Goal: Task Accomplishment & Management: Manage account settings

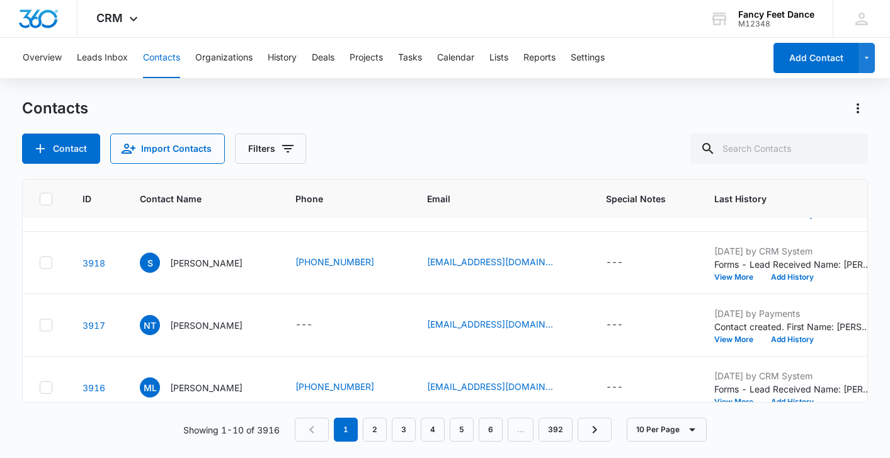
scroll to position [440, 4]
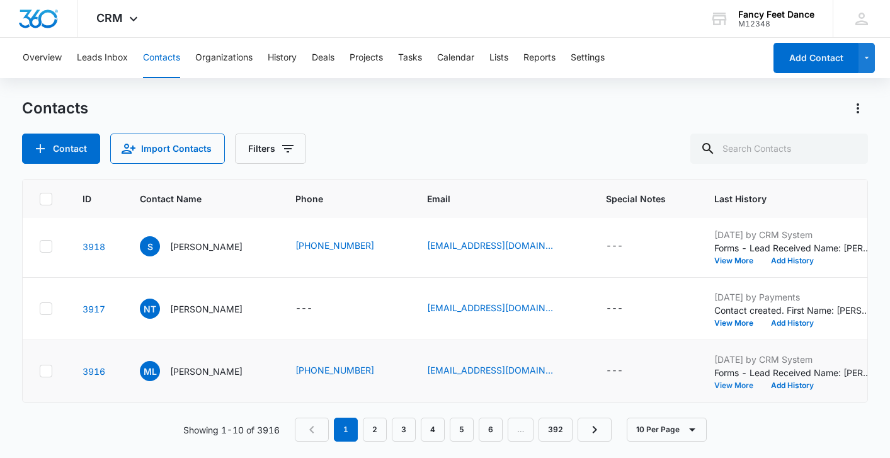
click at [747, 383] on button "View More" at bounding box center [739, 386] width 48 height 8
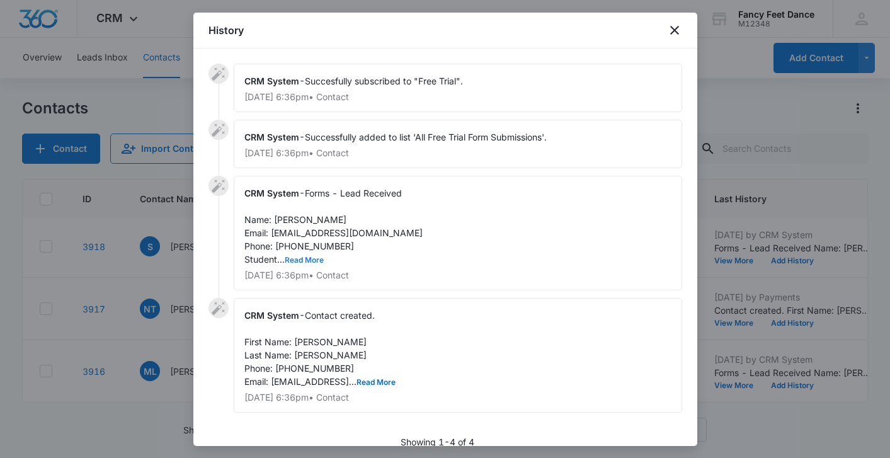
click at [312, 256] on button "Read More" at bounding box center [304, 260] width 39 height 8
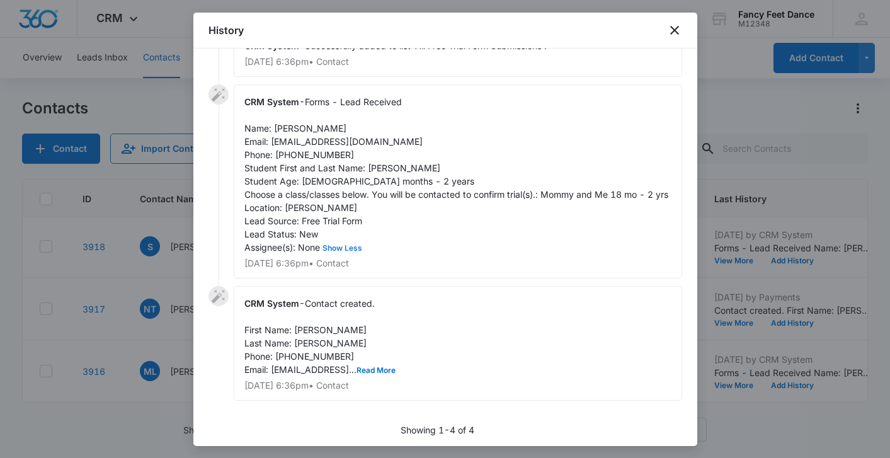
scroll to position [110, 0]
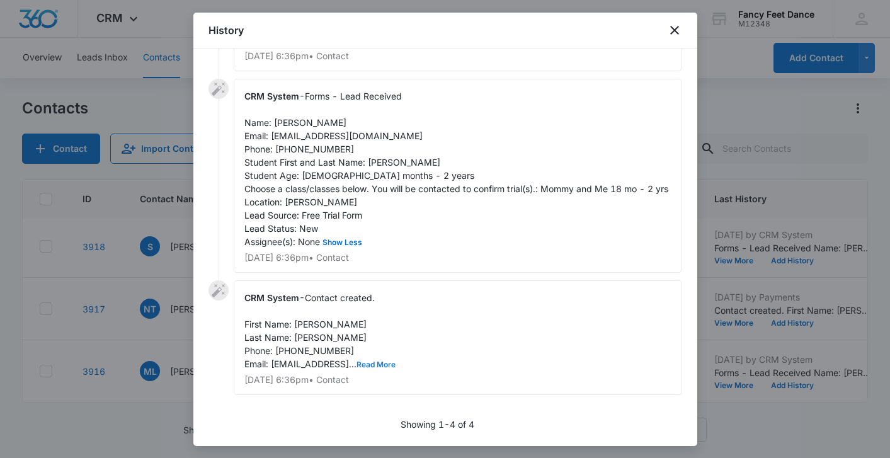
click at [379, 368] on button "Read More" at bounding box center [376, 365] width 39 height 8
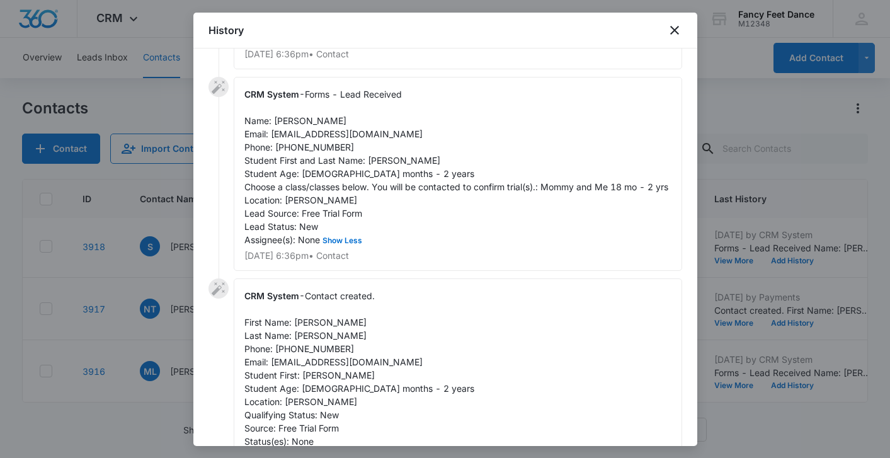
scroll to position [98, 0]
click at [168, 273] on div at bounding box center [445, 229] width 890 height 458
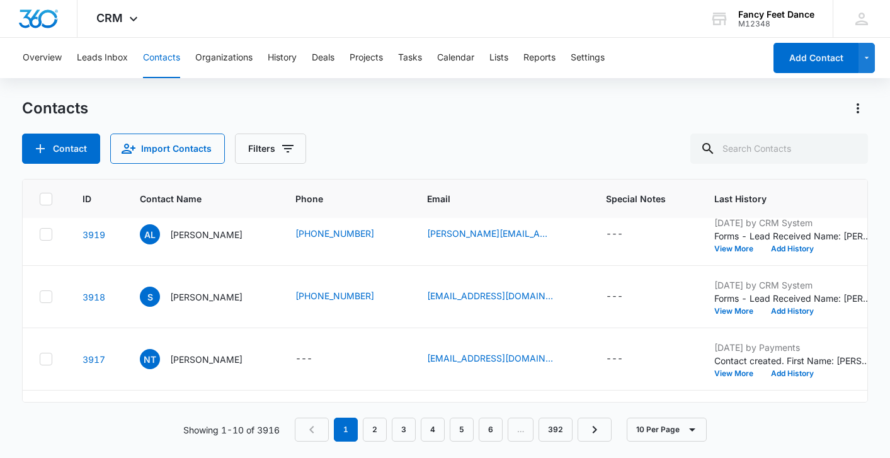
scroll to position [440, 4]
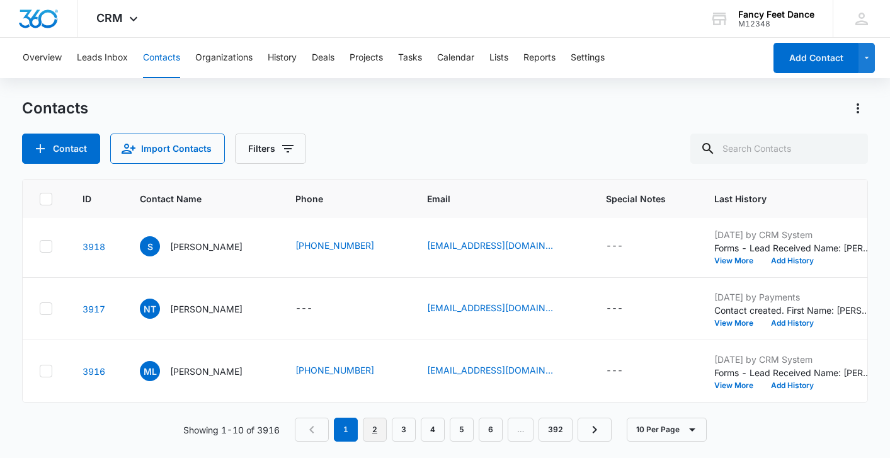
click at [376, 435] on link "2" at bounding box center [375, 430] width 24 height 24
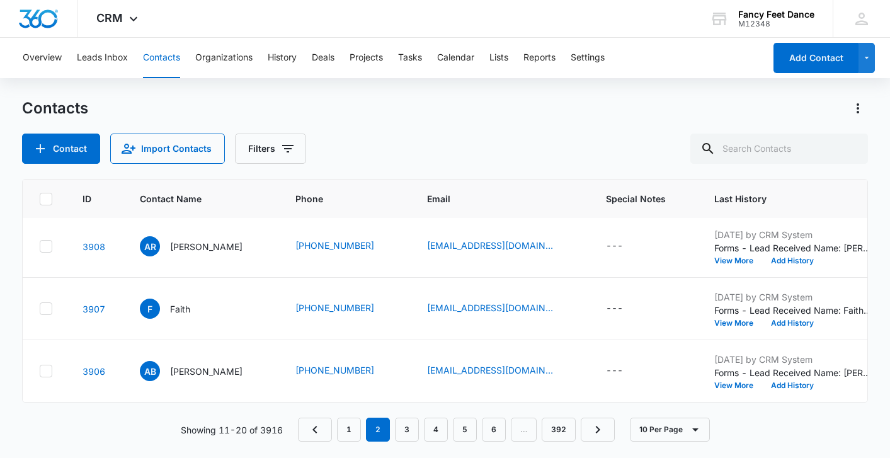
scroll to position [0, 4]
